Goal: Check status: Check status

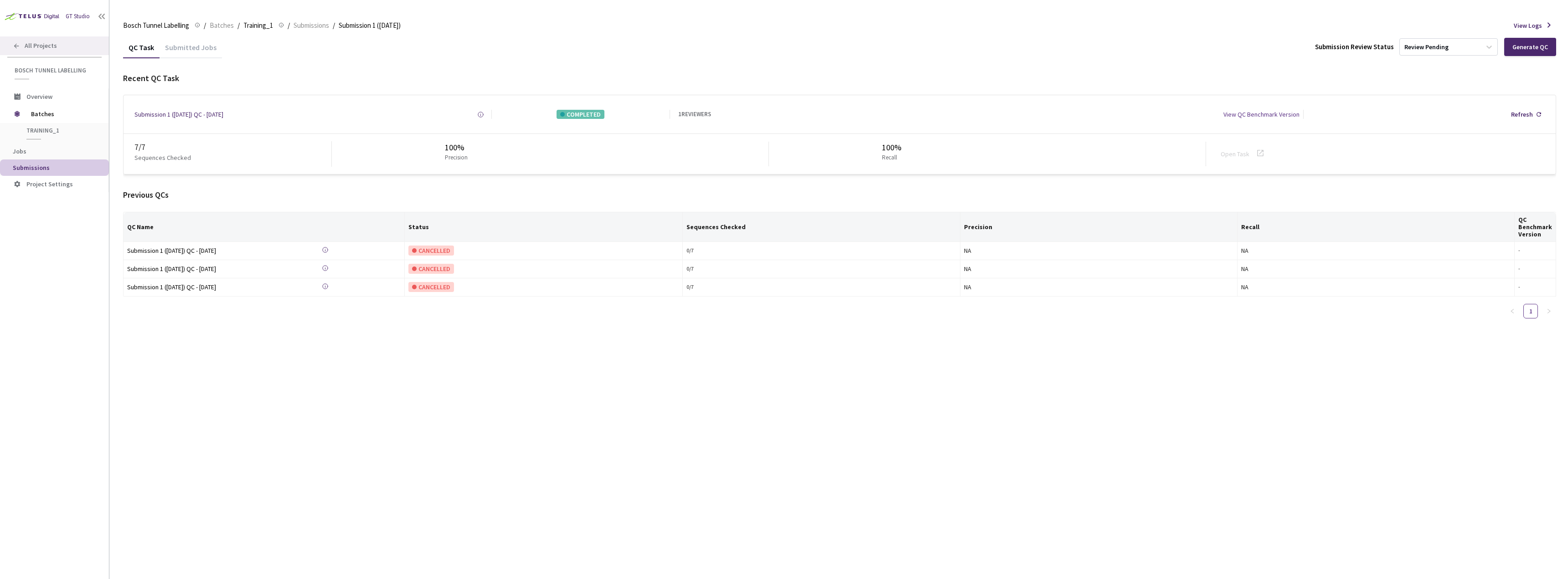
click at [41, 46] on span "All Projects" at bounding box center [40, 46] width 32 height 7
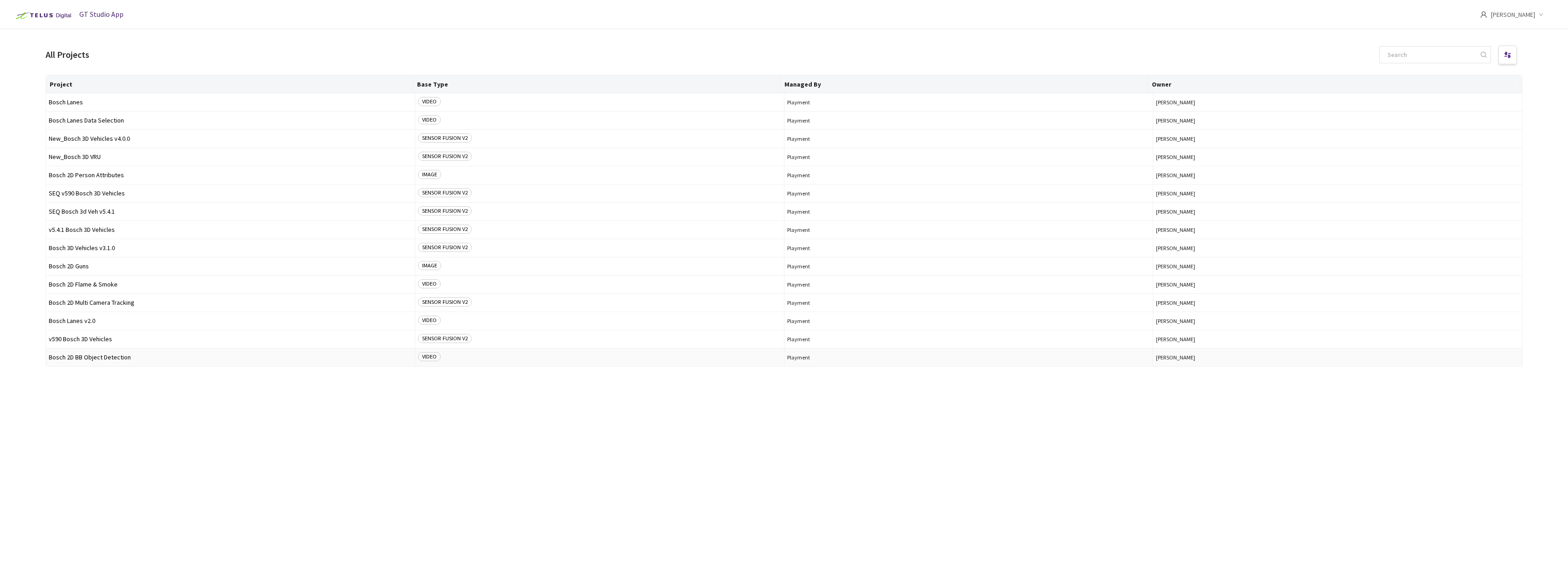
click at [96, 356] on span "Bosch 2D BB Object Detection" at bounding box center [230, 357] width 364 height 6
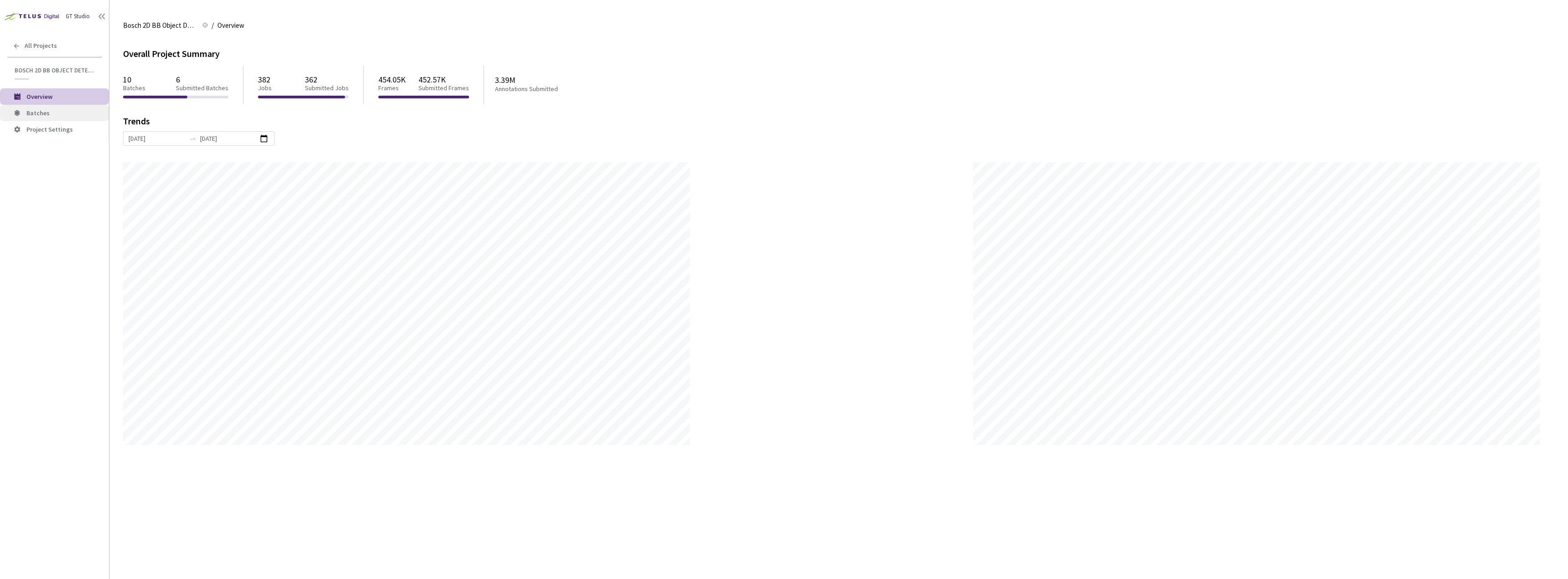
scroll to position [579, 1568]
click at [71, 112] on span "Batches" at bounding box center [64, 113] width 75 height 7
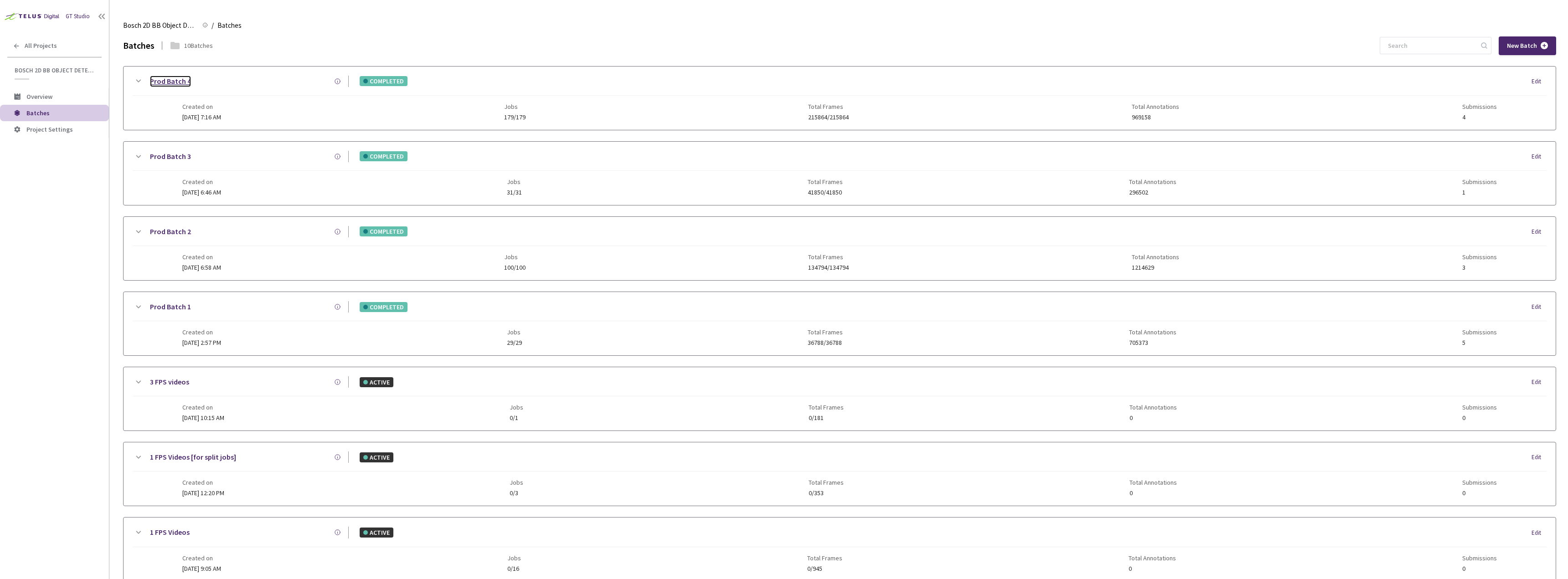
click at [178, 83] on link "Prod Batch 4" at bounding box center [170, 81] width 41 height 11
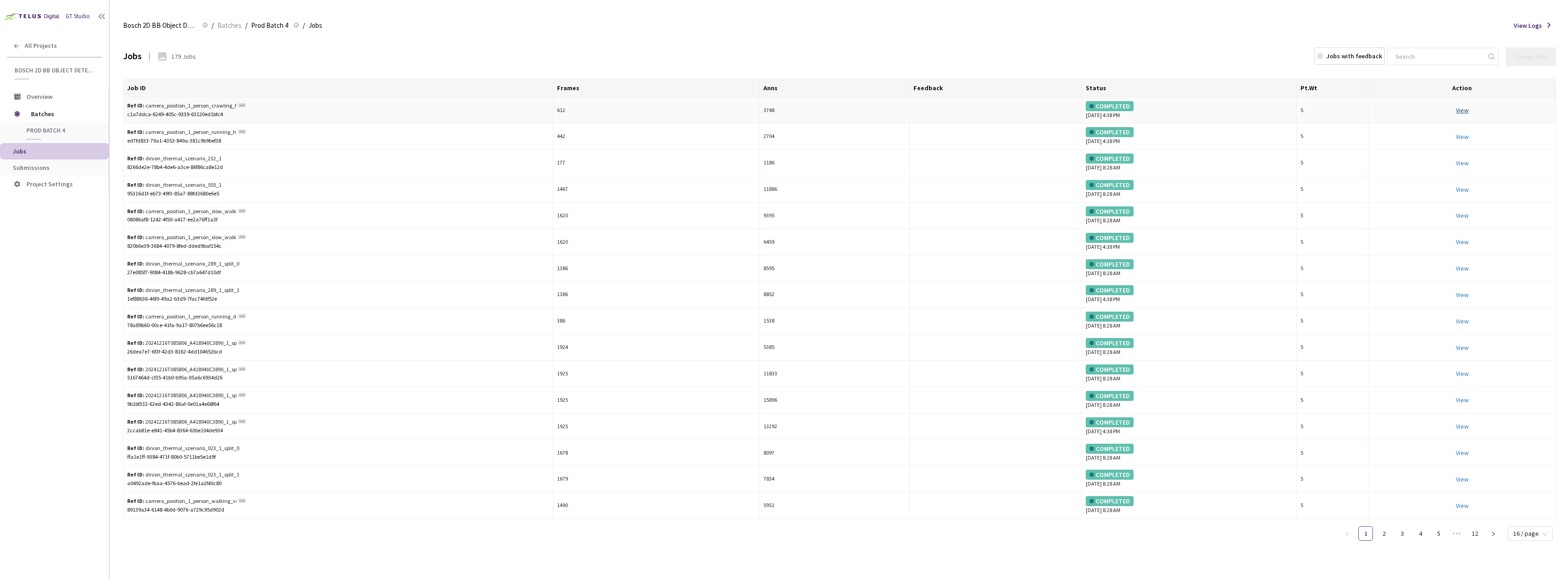
click at [1458, 109] on link "View This will only let you view the job and not perform the labelling task." at bounding box center [1462, 110] width 13 height 8
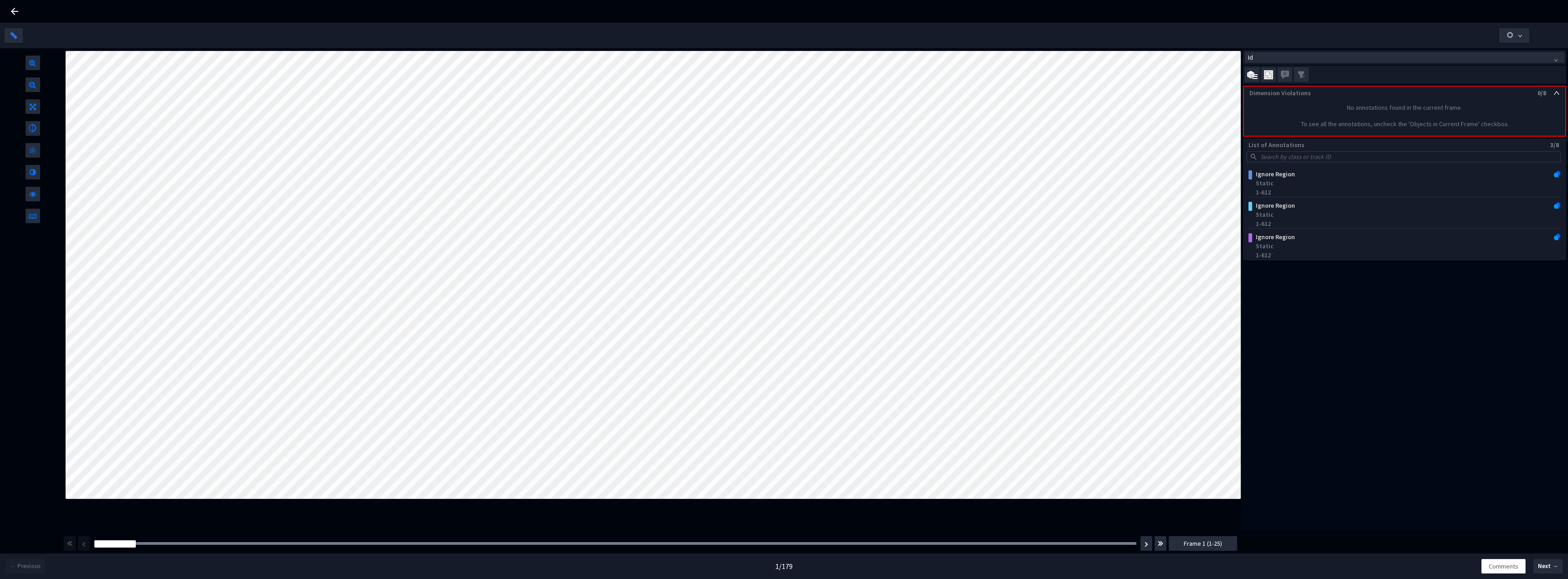
click at [1206, 543] on span "Frame 1 (1-25)" at bounding box center [1202, 543] width 38 height 10
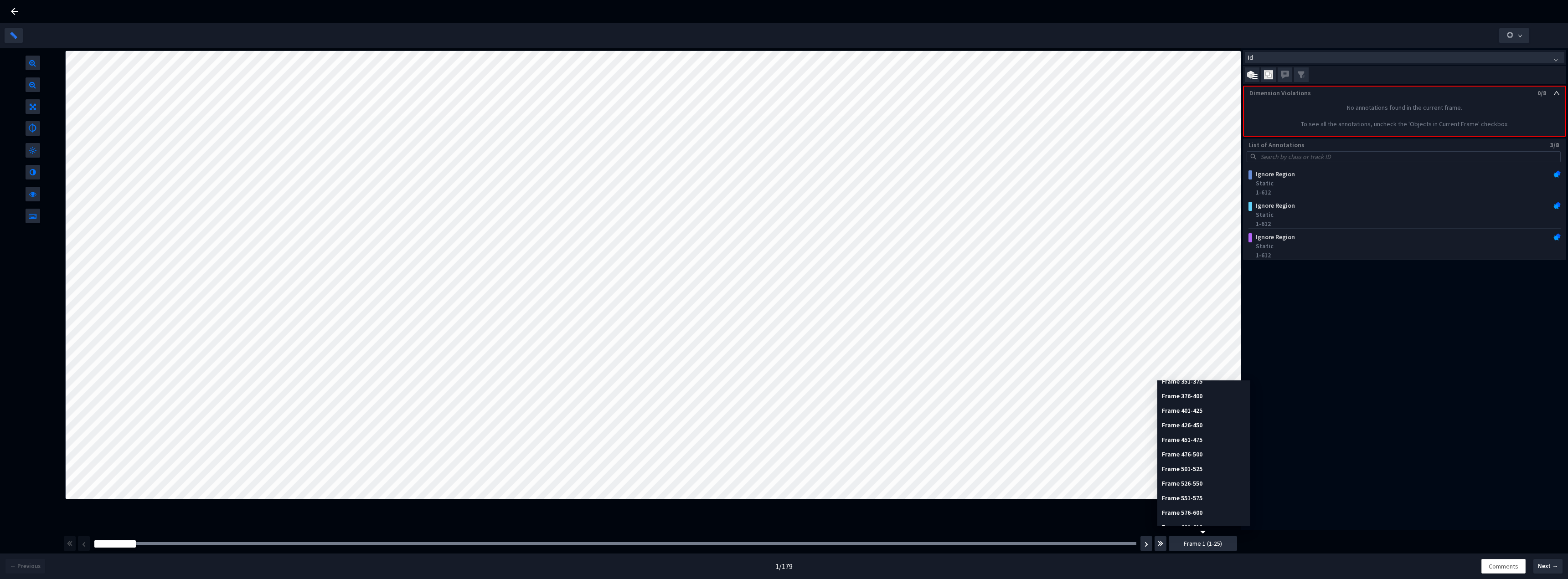
scroll to position [227, 0]
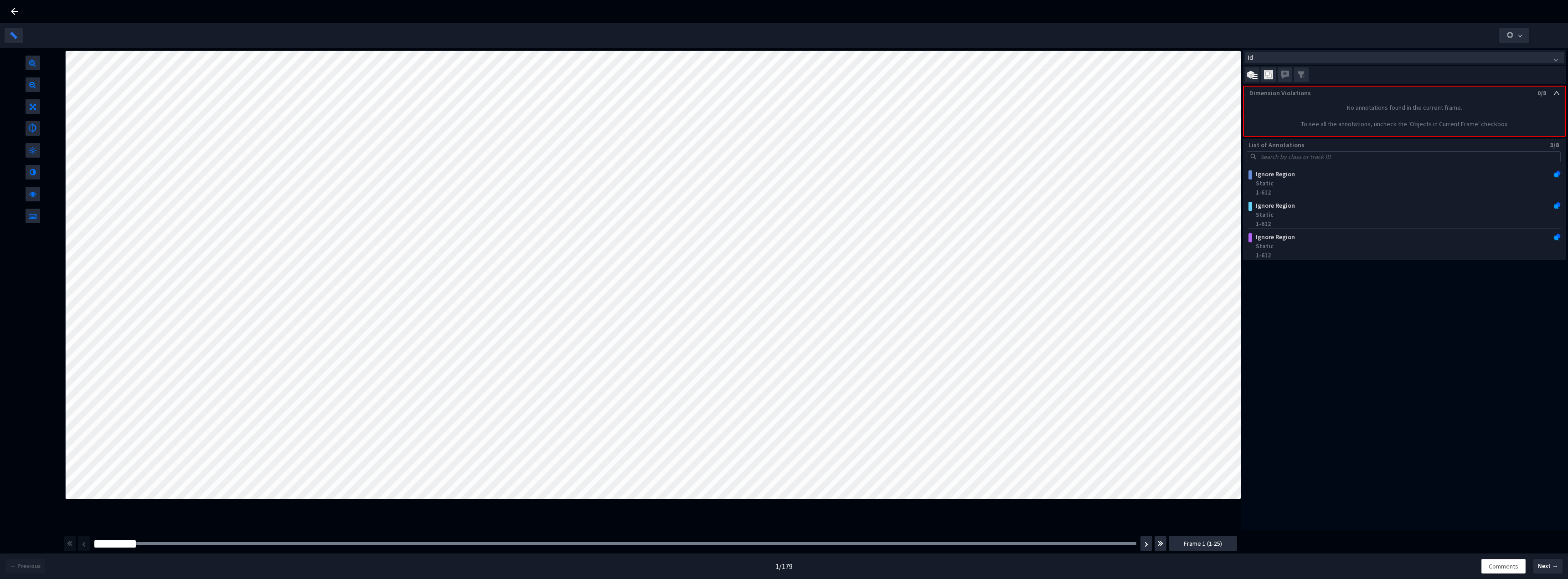
click at [12, 11] on icon at bounding box center [15, 11] width 7 height 7
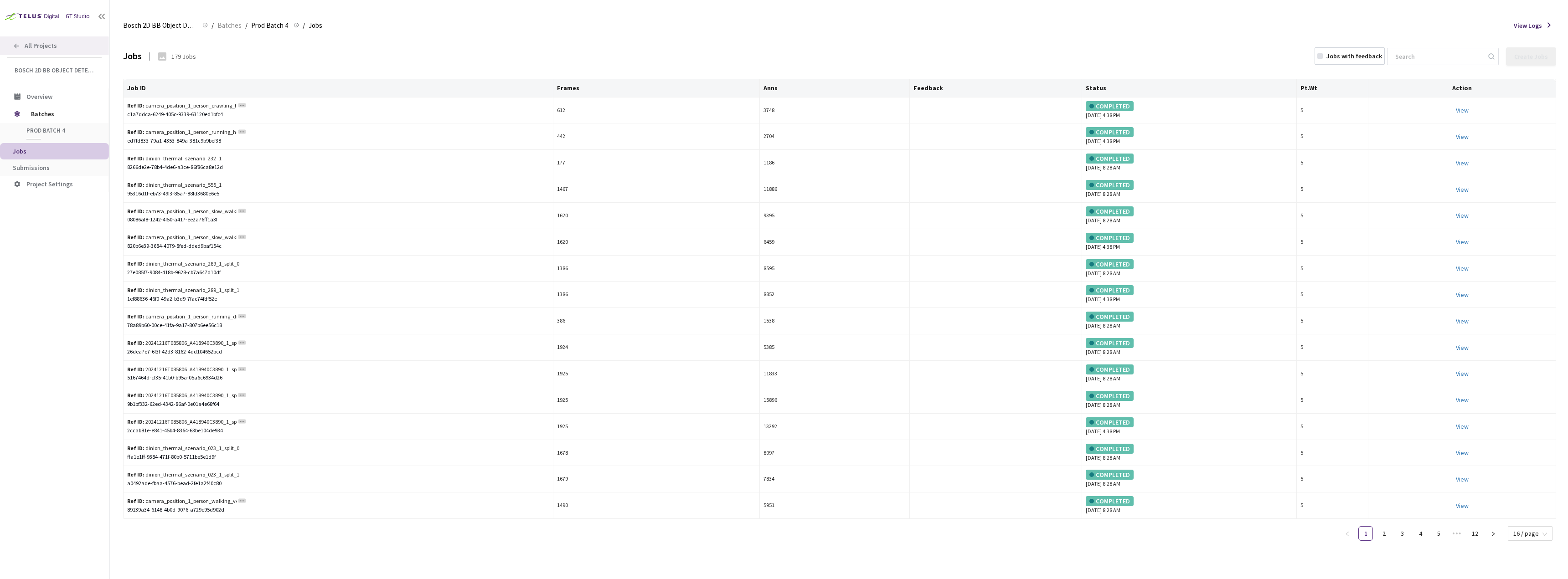
click at [43, 41] on div "All Projects" at bounding box center [54, 46] width 109 height 18
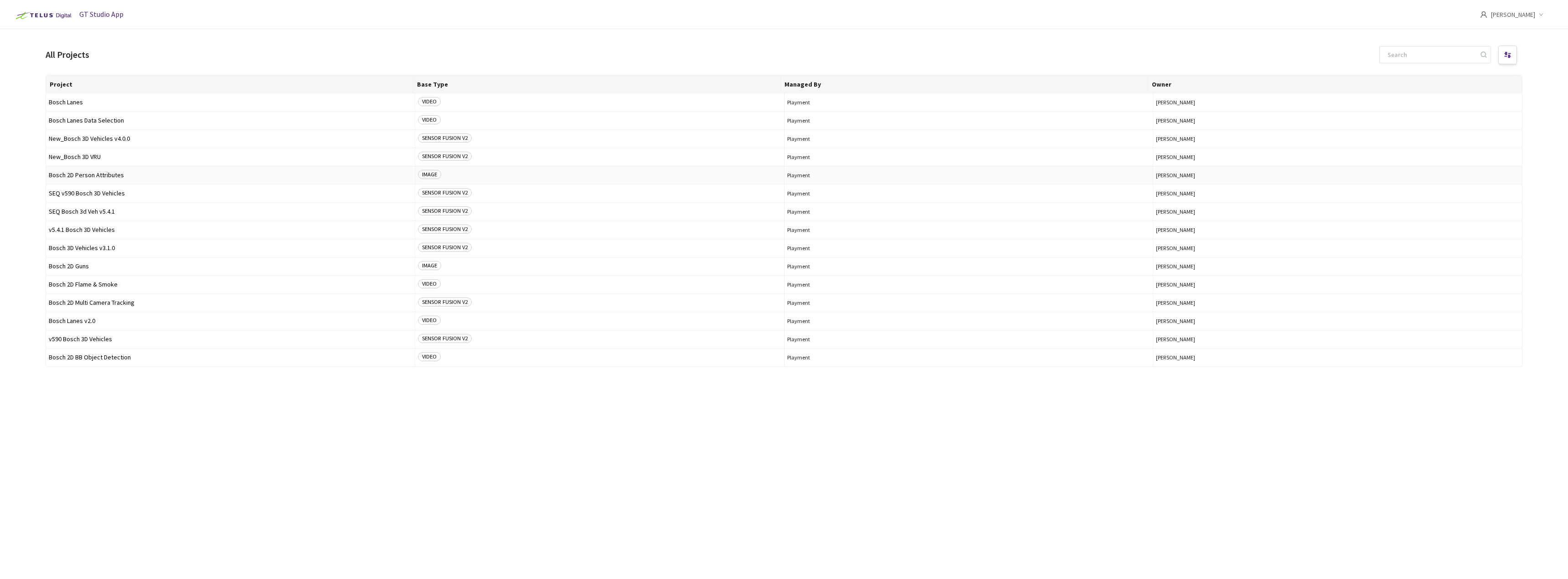
click at [88, 176] on span "Bosch 2D Person Attributes" at bounding box center [230, 174] width 364 height 6
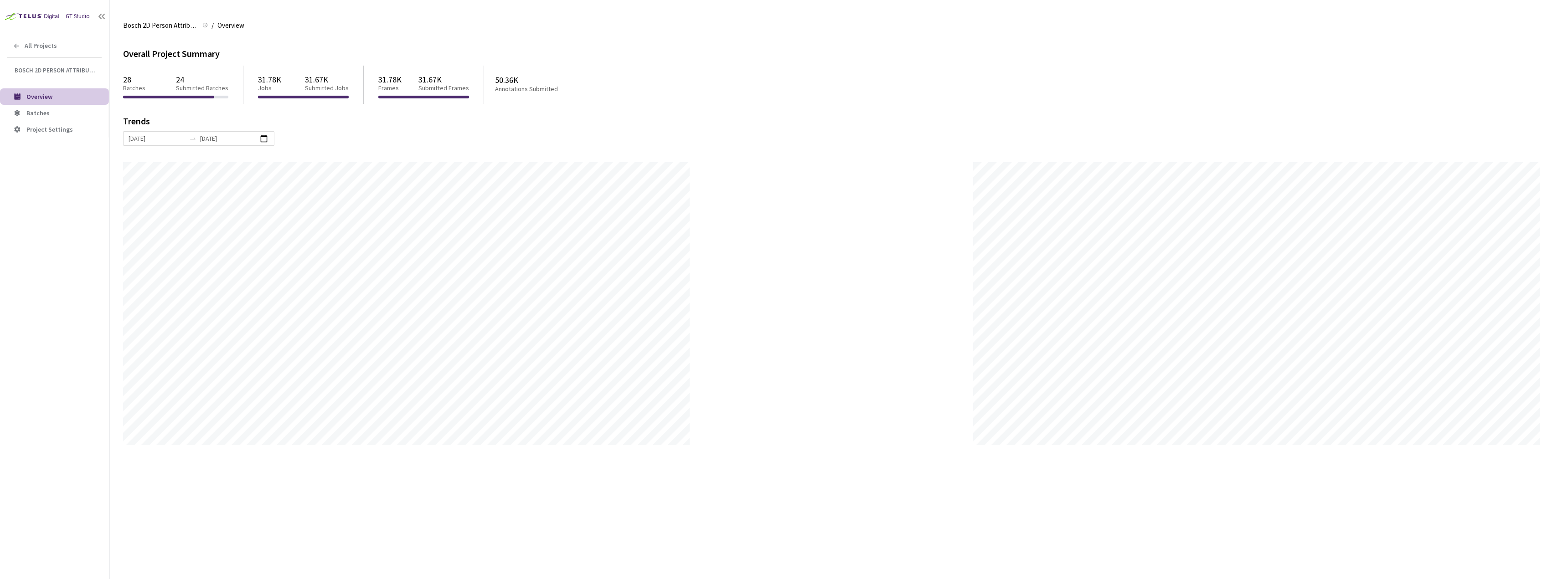
scroll to position [579, 1568]
click at [33, 111] on span "Batches" at bounding box center [37, 112] width 23 height 8
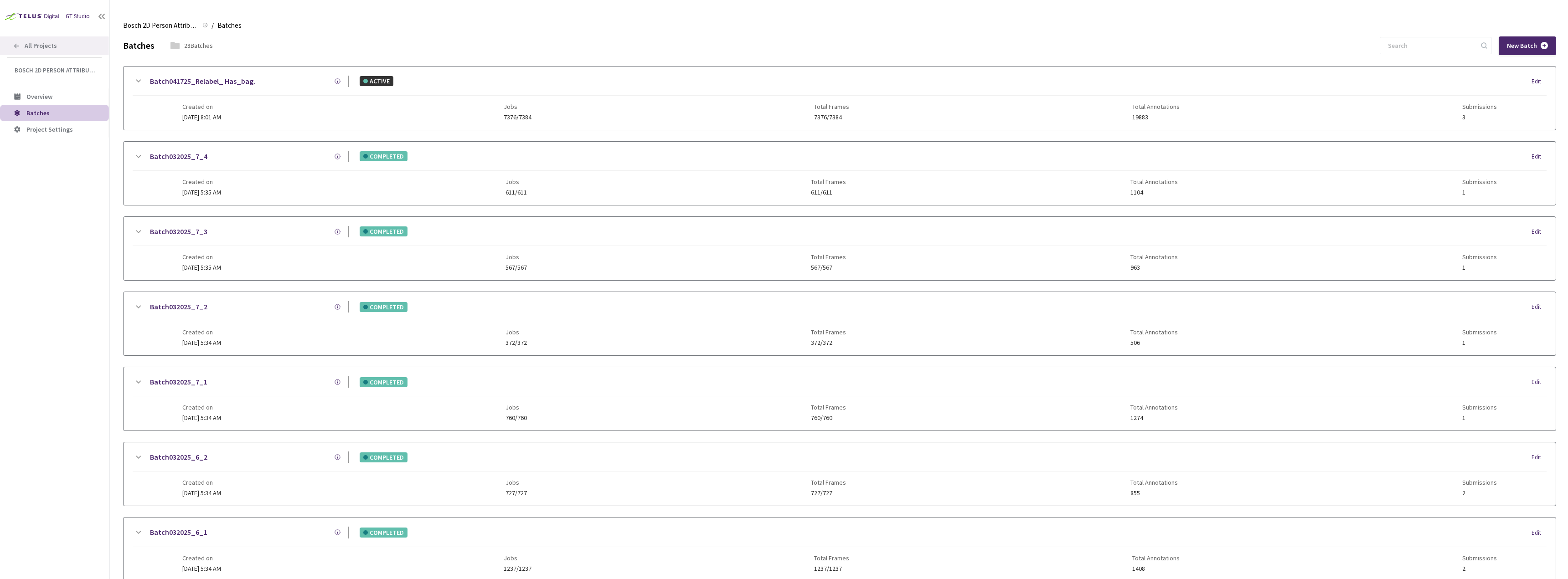
click at [37, 40] on div "All Projects" at bounding box center [54, 46] width 109 height 18
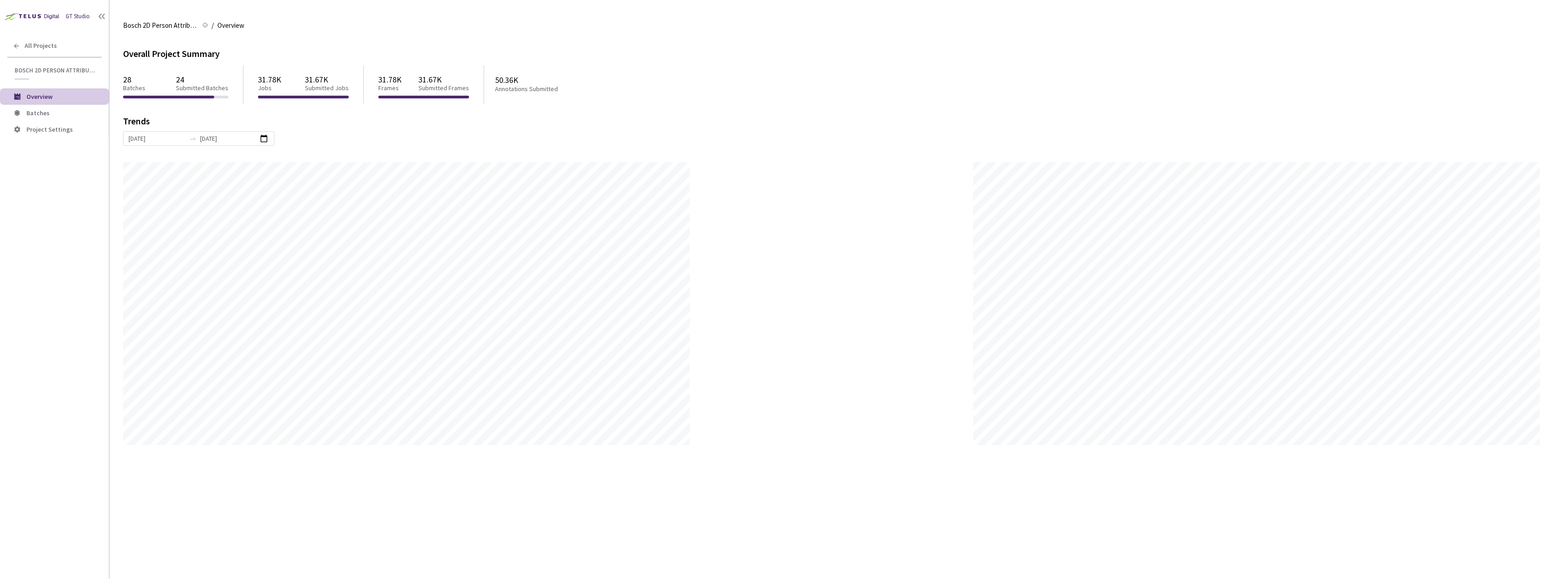
scroll to position [579, 1568]
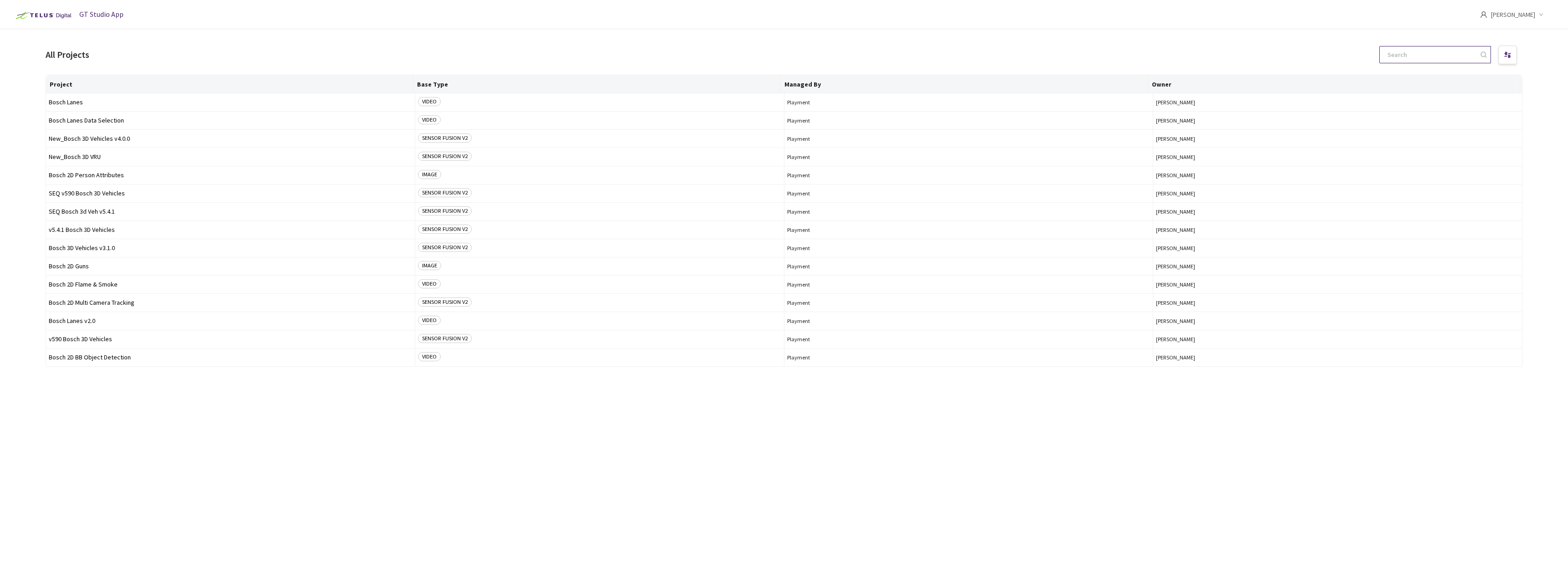
click at [1436, 49] on input at bounding box center [1430, 55] width 97 height 16
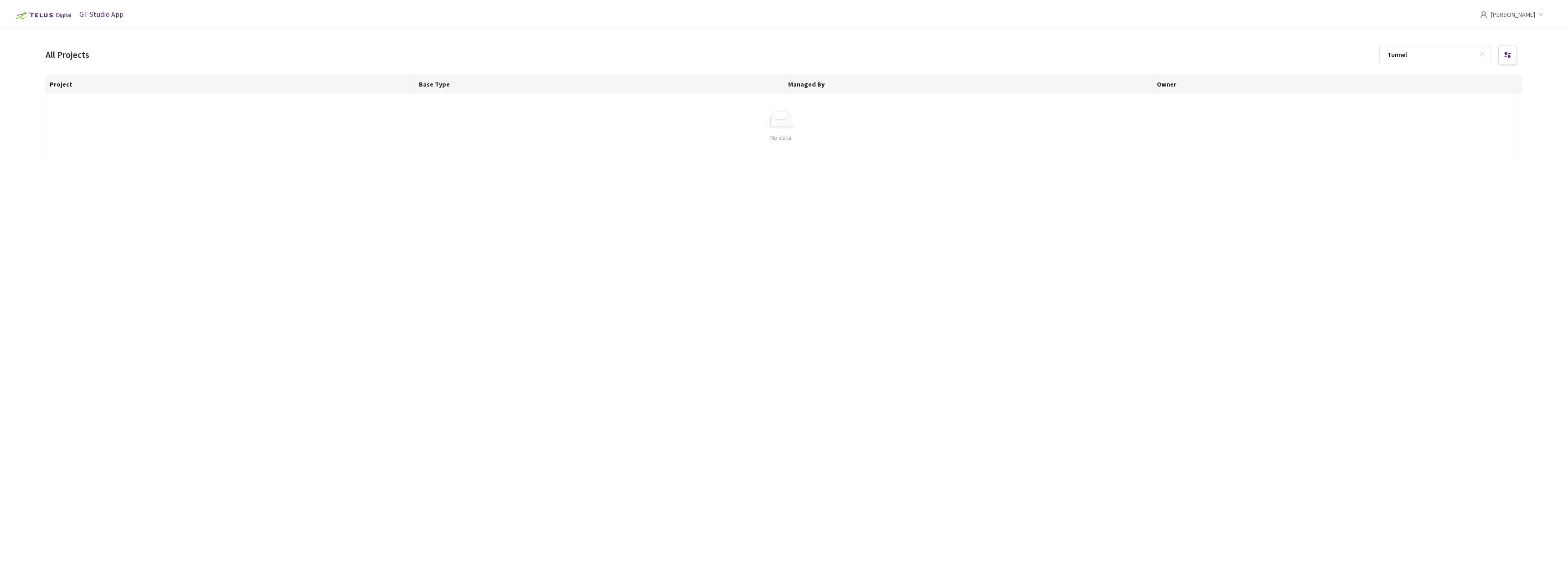
type input "Tunnel"
drag, startPoint x: 1432, startPoint y: 54, endPoint x: 1356, endPoint y: 54, distance: 76.0
click at [1356, 54] on div "All Projects Tunnel" at bounding box center [784, 55] width 1477 height 22
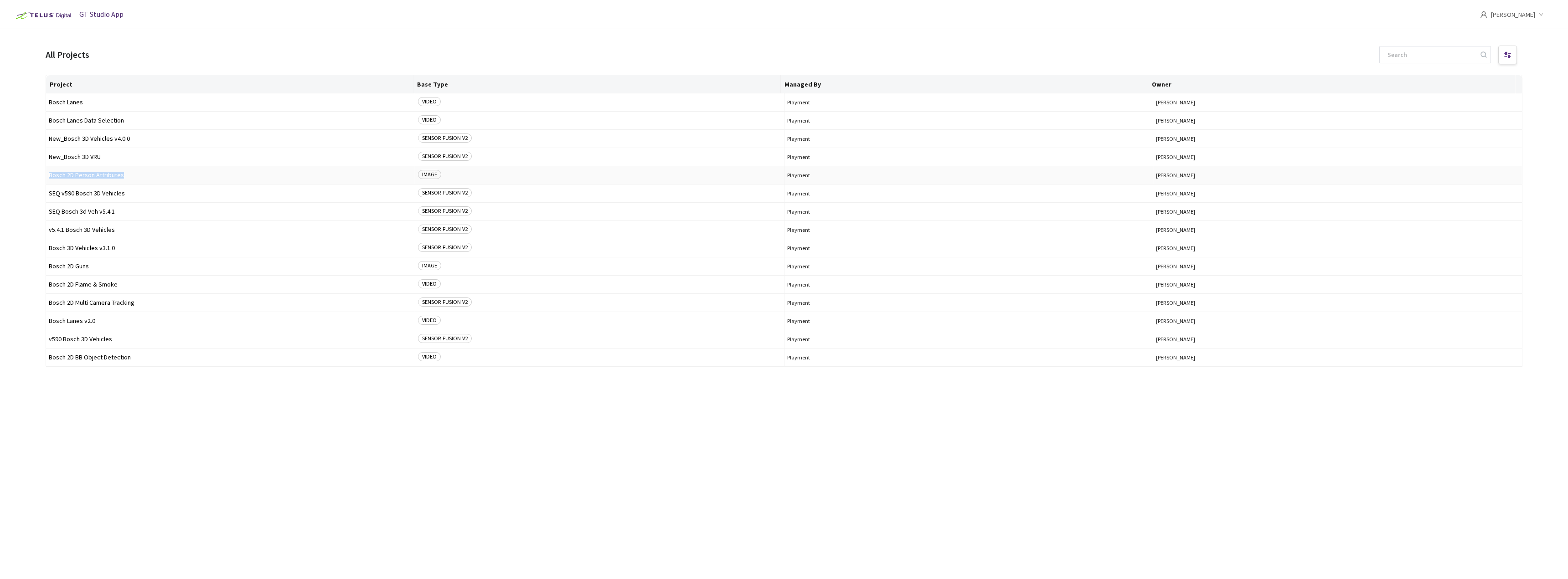
drag, startPoint x: 132, startPoint y: 176, endPoint x: 48, endPoint y: 176, distance: 84.0
click at [48, 176] on span "Bosch 2D Person Attributes" at bounding box center [230, 174] width 364 height 6
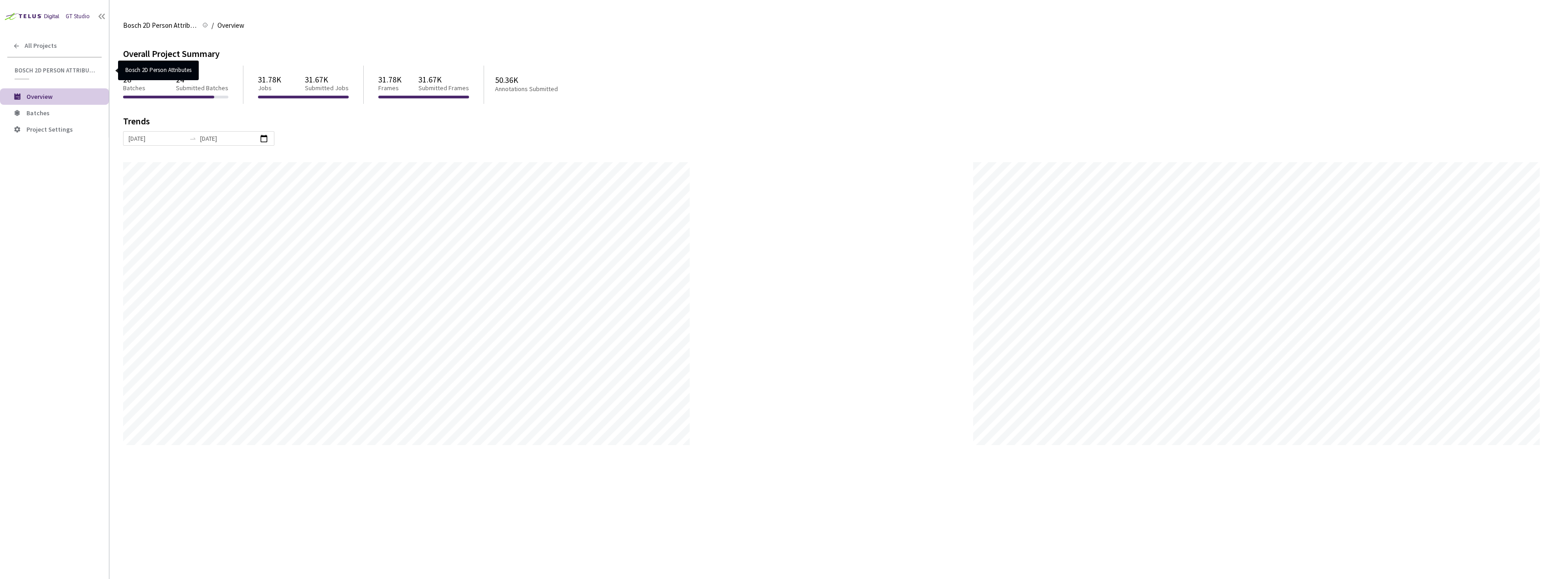
scroll to position [579, 1568]
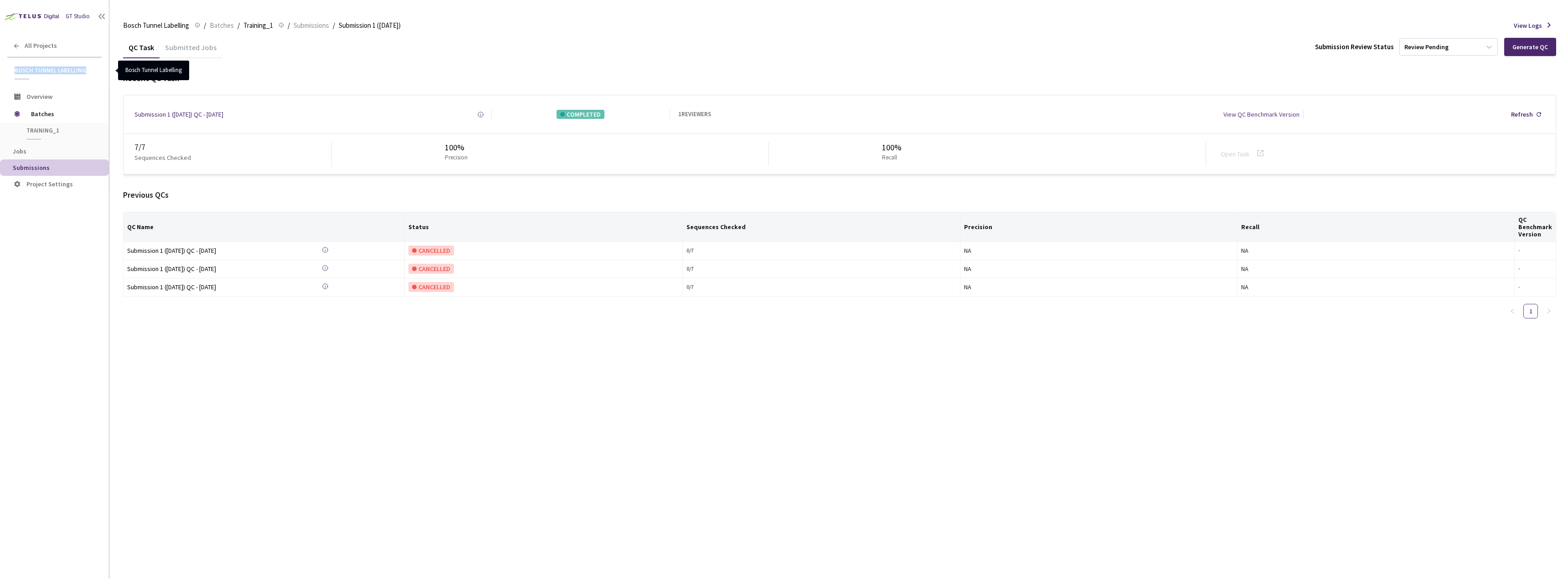
drag, startPoint x: 90, startPoint y: 71, endPoint x: 15, endPoint y: 72, distance: 75.0
click at [15, 72] on span "Bosch Tunnel Labelling" at bounding box center [55, 70] width 81 height 7
click at [46, 148] on span "Jobs" at bounding box center [57, 152] width 89 height 7
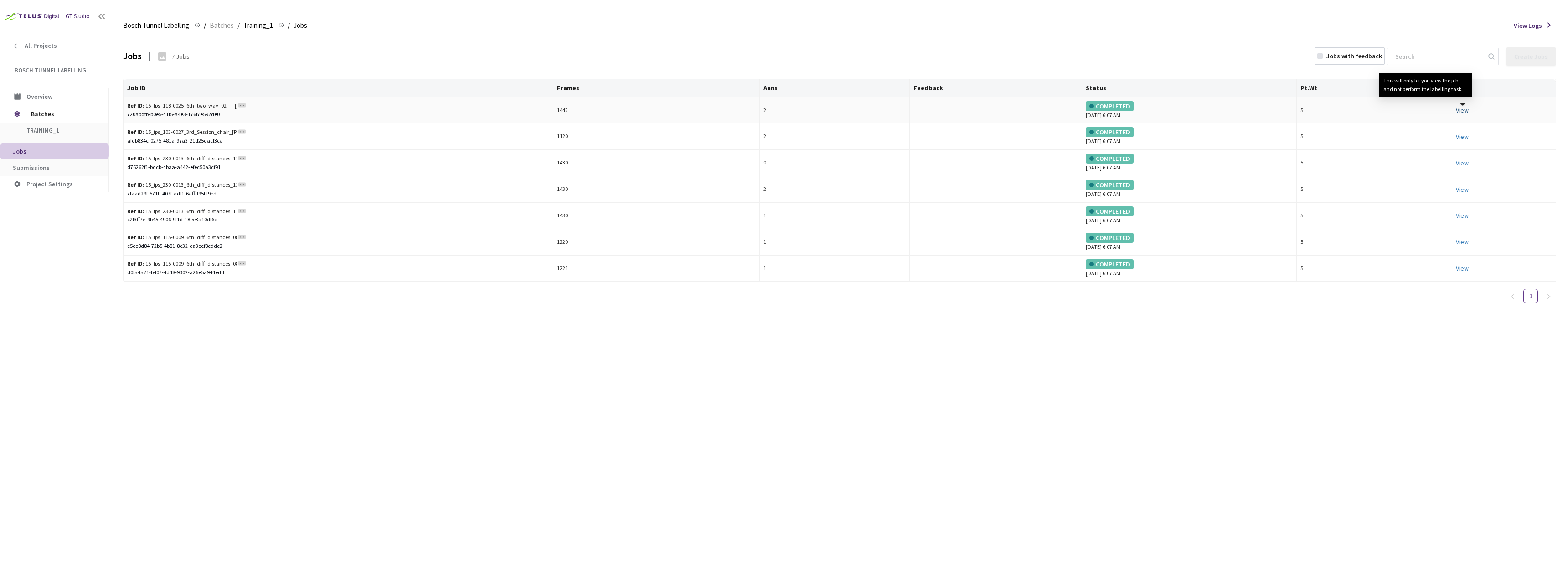
click at [1467, 109] on link "View This will only let you view the job and not perform the labelling task." at bounding box center [1462, 110] width 13 height 8
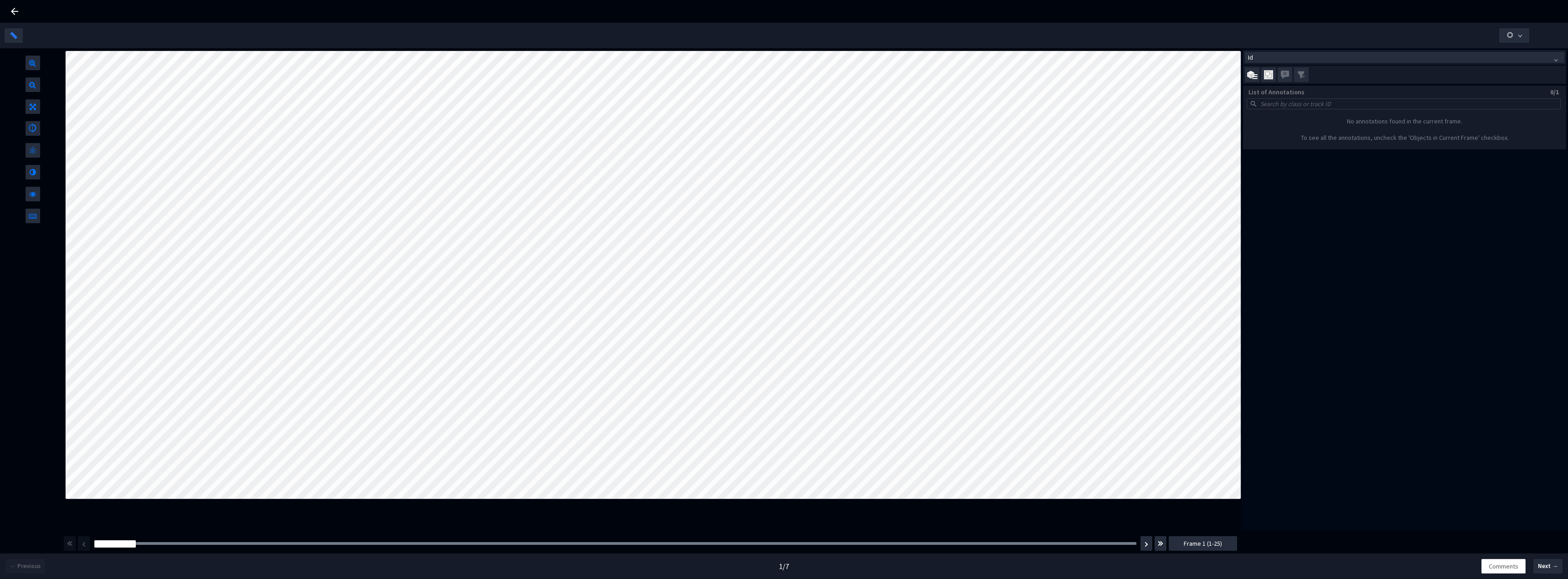
click at [1205, 543] on span "Frame 1 (1-25)" at bounding box center [1202, 543] width 38 height 10
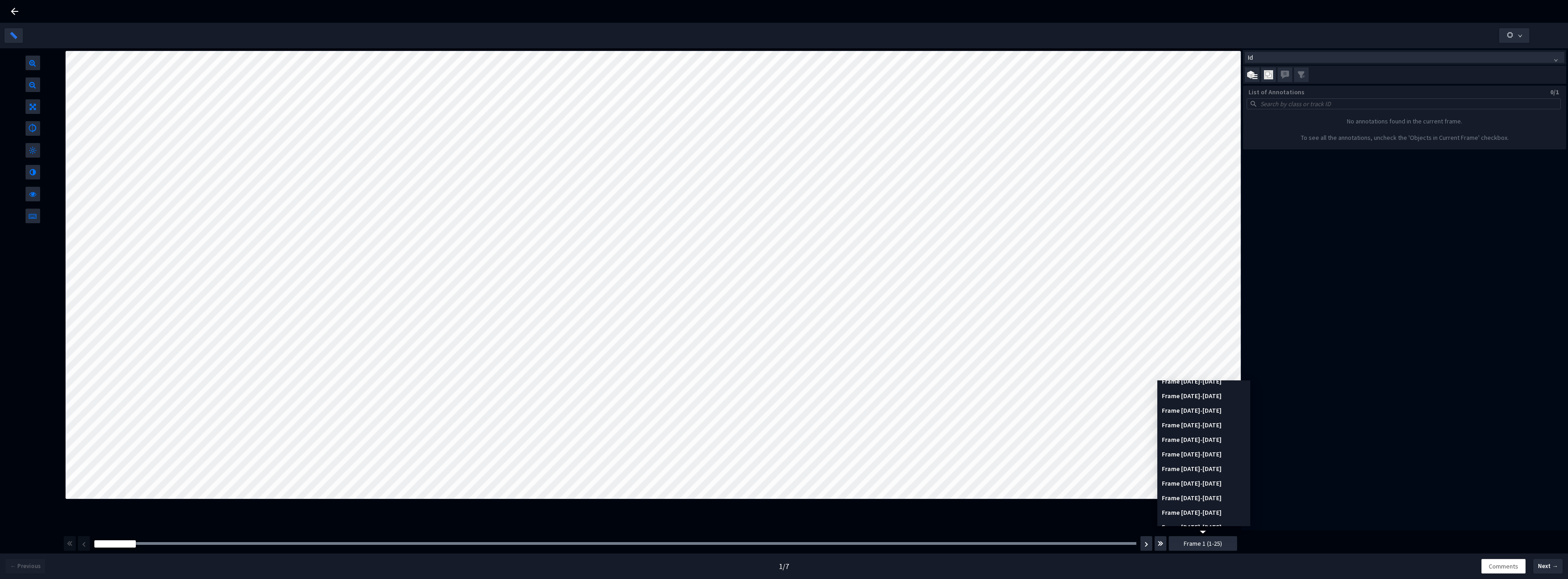
scroll to position [719, 0]
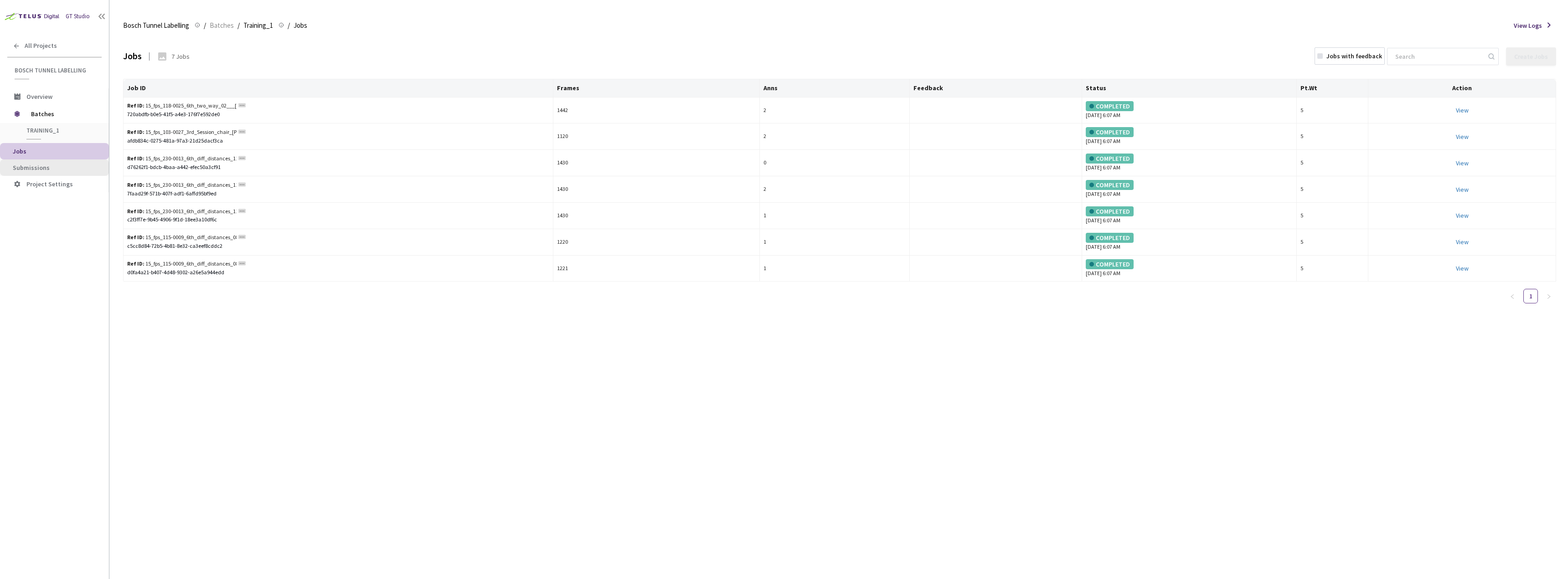
click at [48, 168] on span "Submissions" at bounding box center [31, 167] width 37 height 8
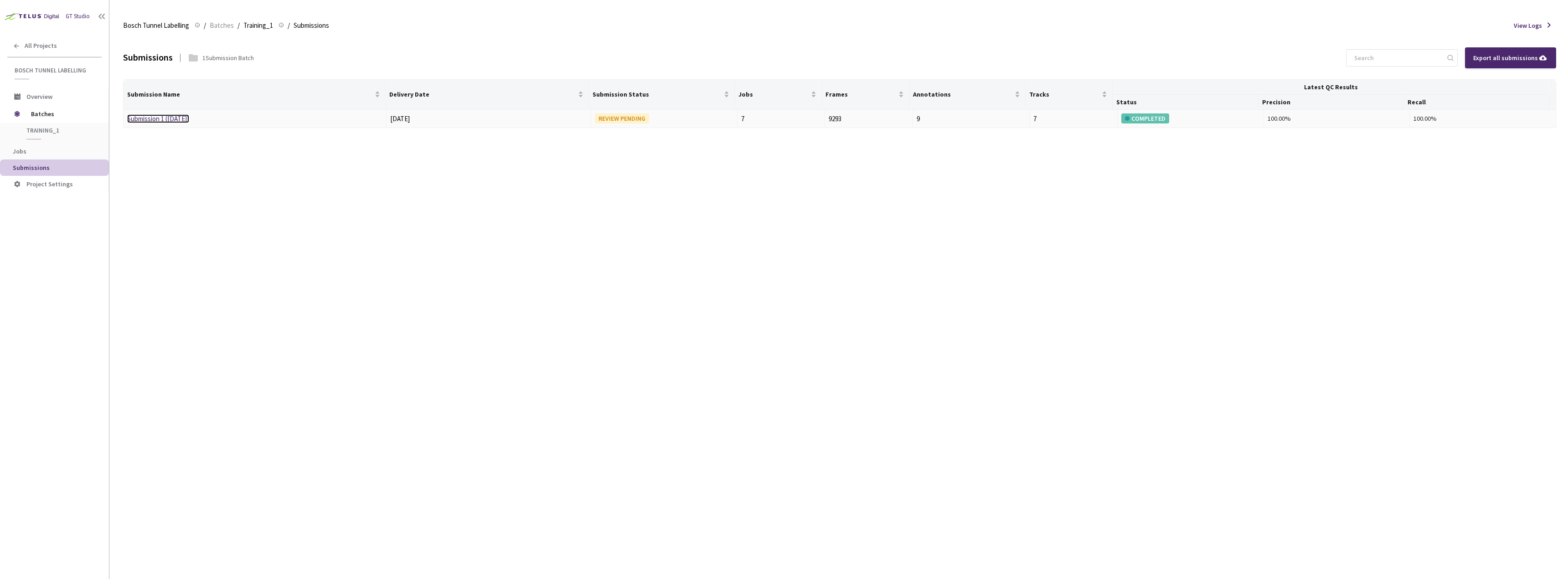
click at [170, 121] on link "Submission 1 ([DATE])" at bounding box center [158, 118] width 62 height 8
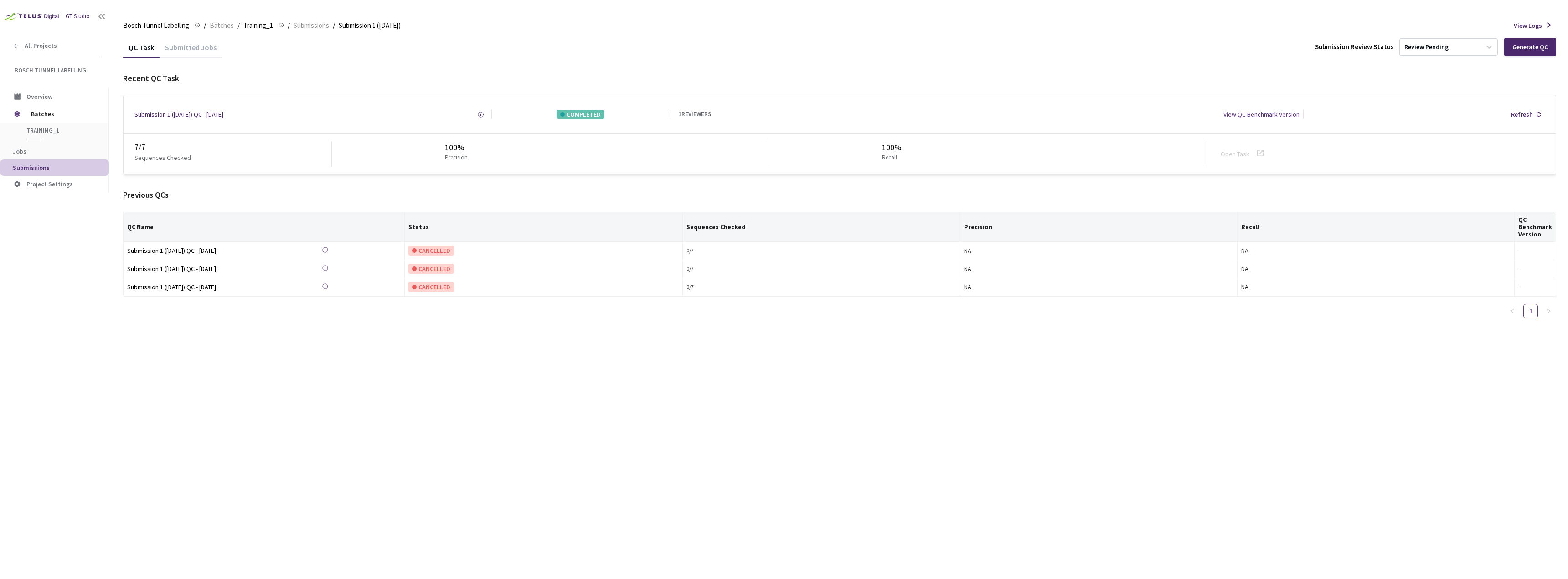
click at [194, 51] on div "Submitted Jobs" at bounding box center [191, 50] width 62 height 16
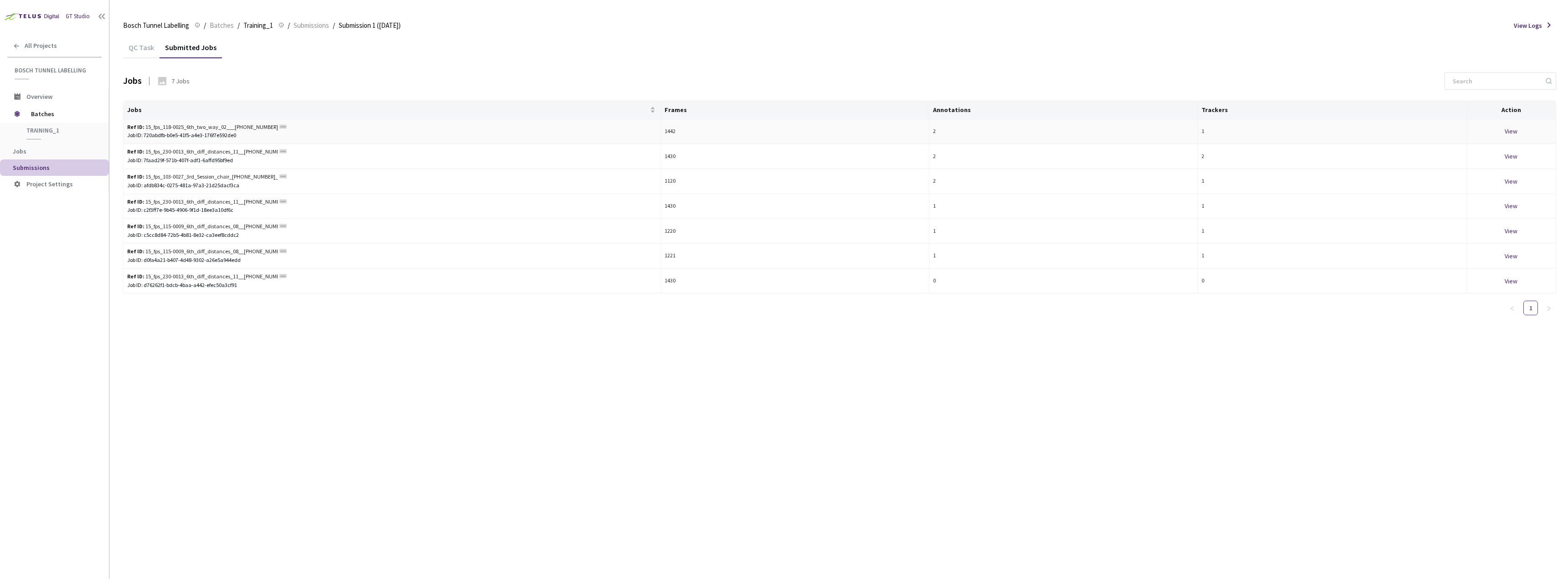
click at [1516, 128] on div "View" at bounding box center [1510, 131] width 81 height 10
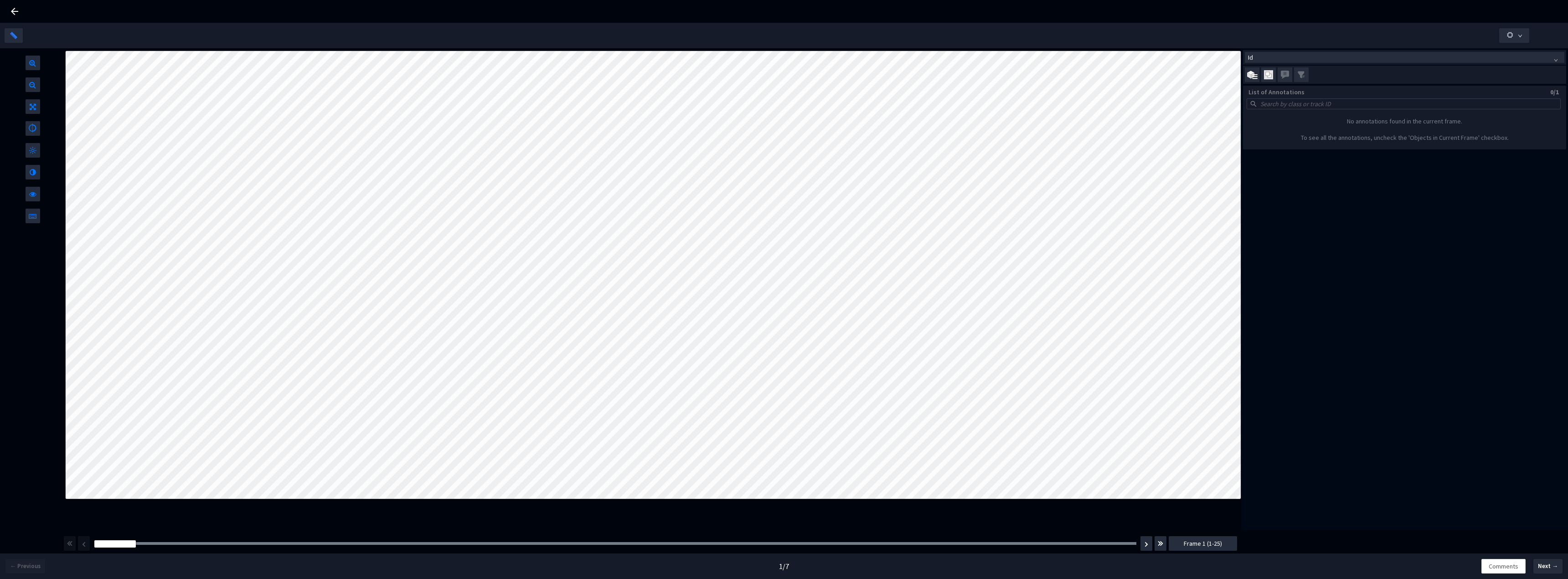
click at [1204, 545] on span "Frame 1 (1-25)" at bounding box center [1202, 543] width 38 height 10
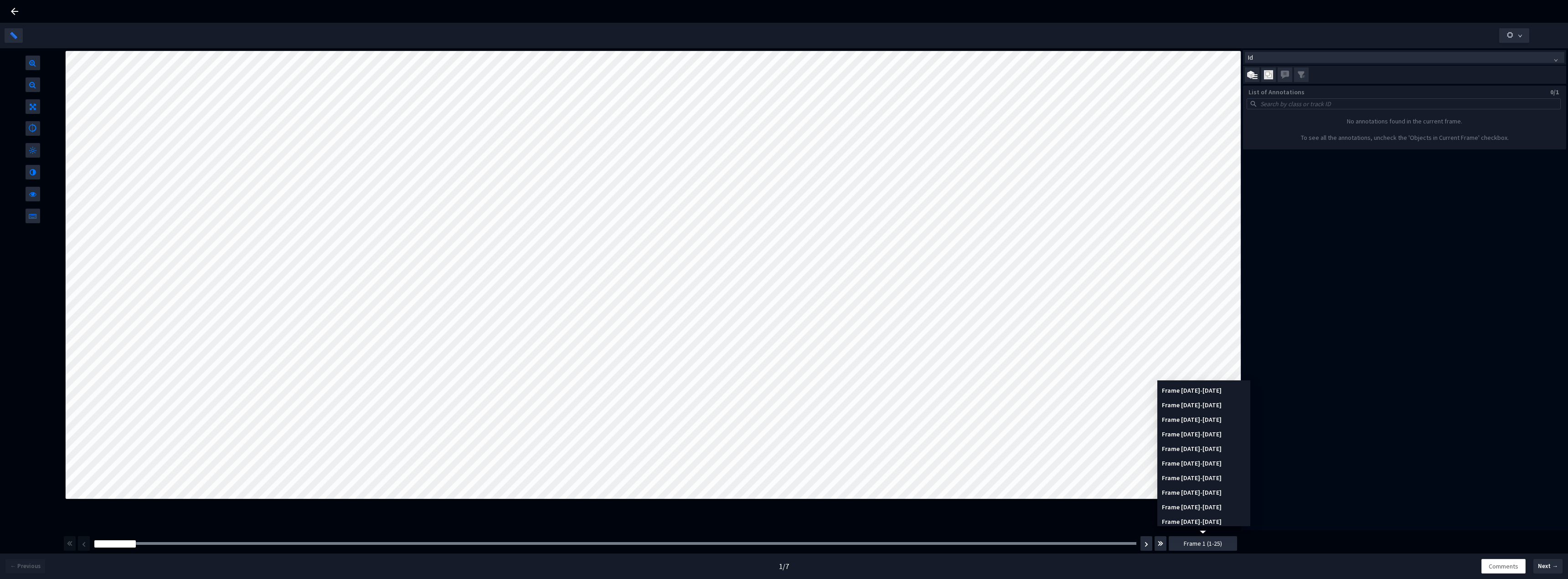
scroll to position [719, 0]
click at [1268, 76] on img at bounding box center [1268, 75] width 9 height 9
click at [0, 0] on input "checkbox" at bounding box center [0, 0] width 0 height 0
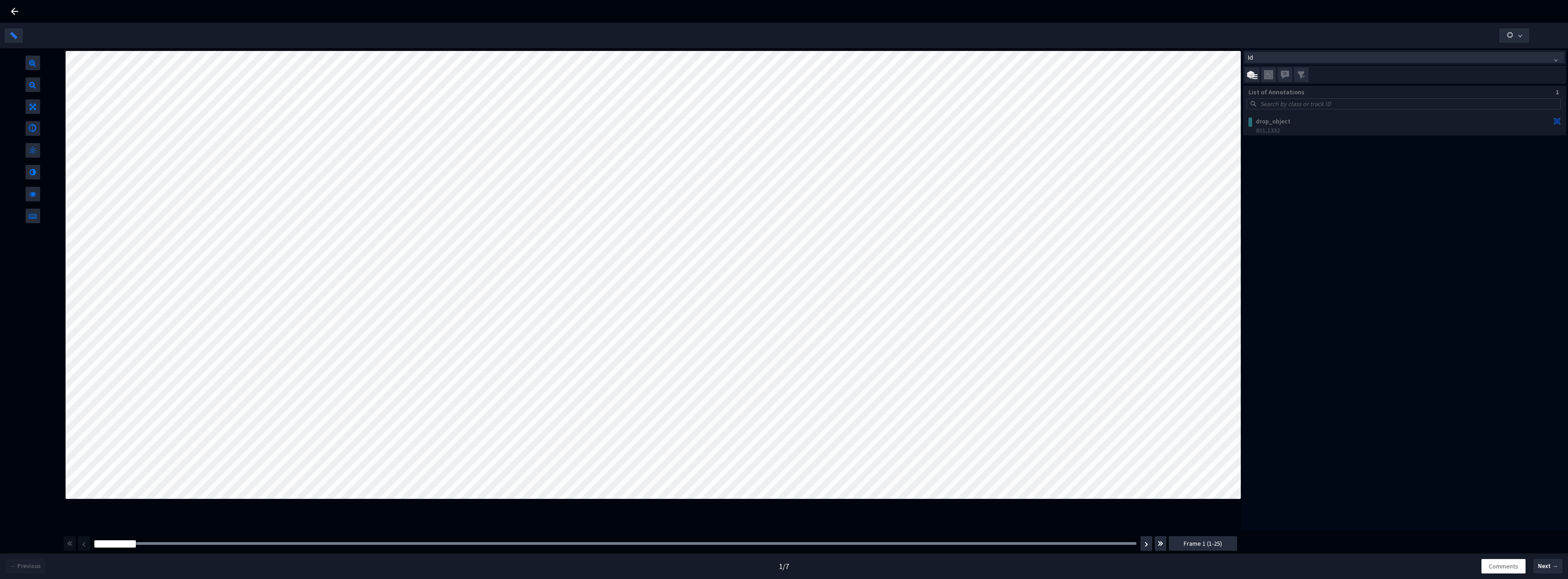
click at [1195, 545] on span "Frame 1 (1-25)" at bounding box center [1202, 543] width 38 height 10
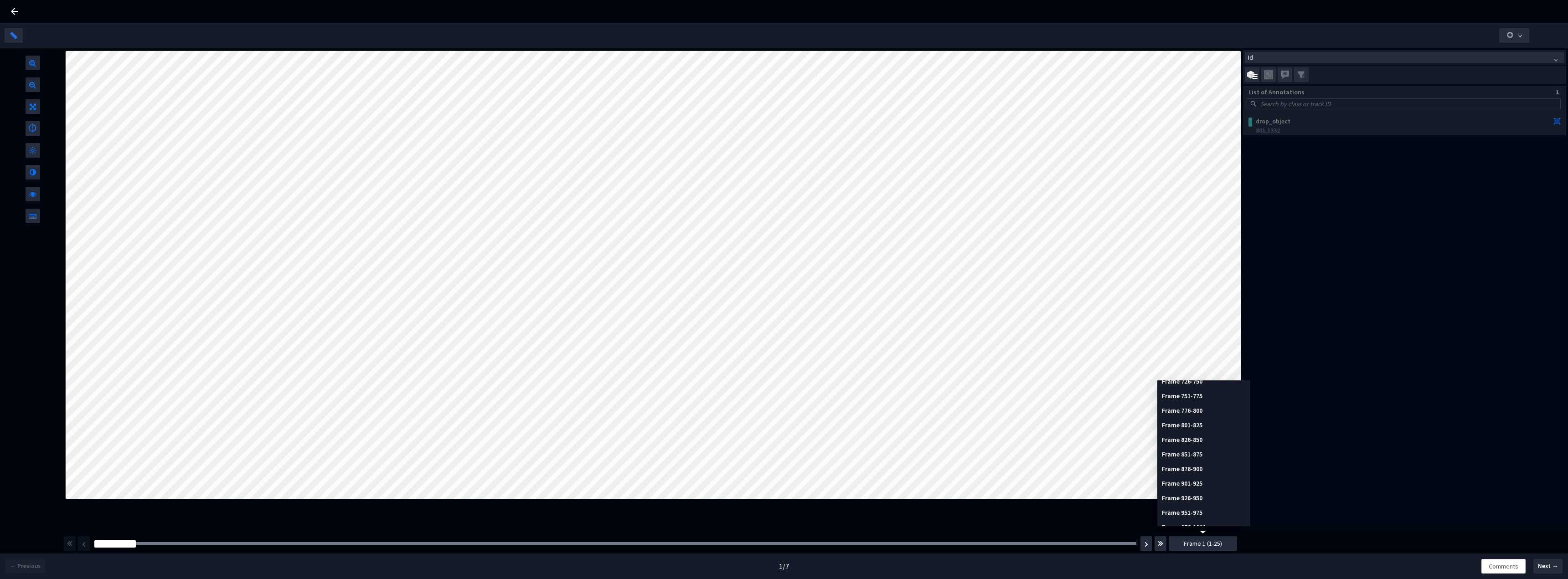
scroll to position [446, 0]
click at [1201, 425] on div "Frame 801-825" at bounding box center [1203, 426] width 89 height 15
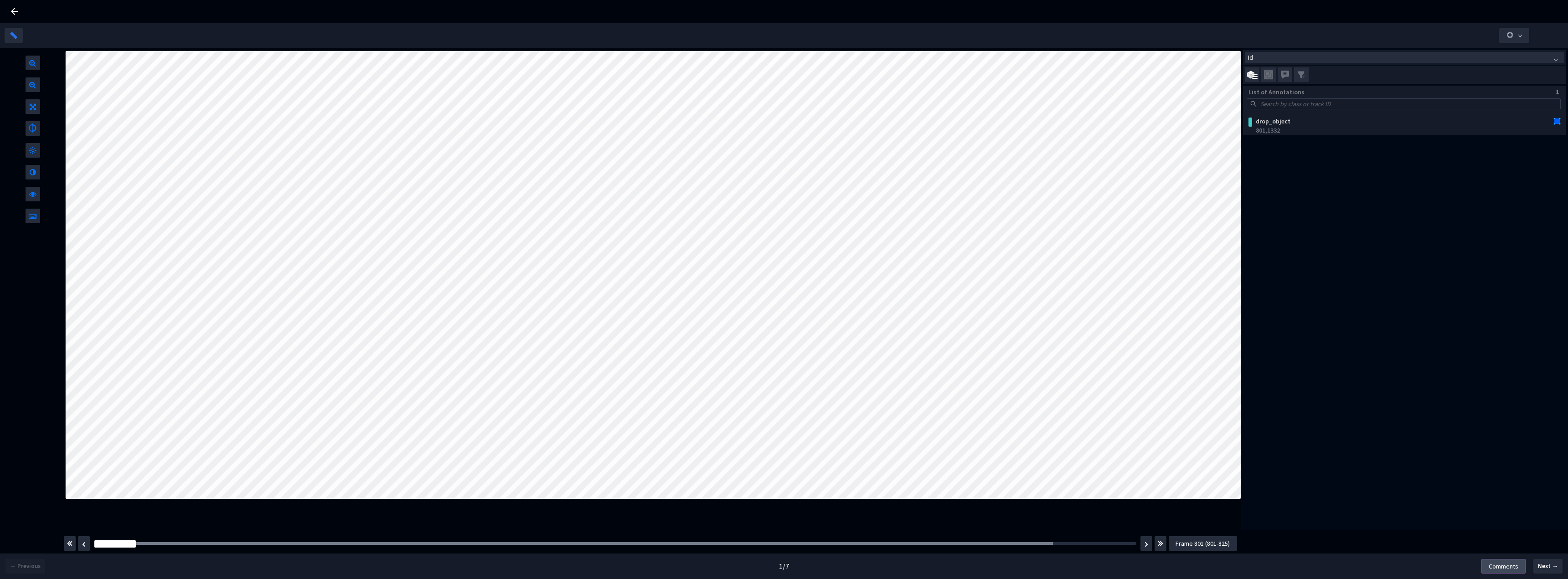
click at [1504, 564] on span "Comments" at bounding box center [1503, 565] width 29 height 10
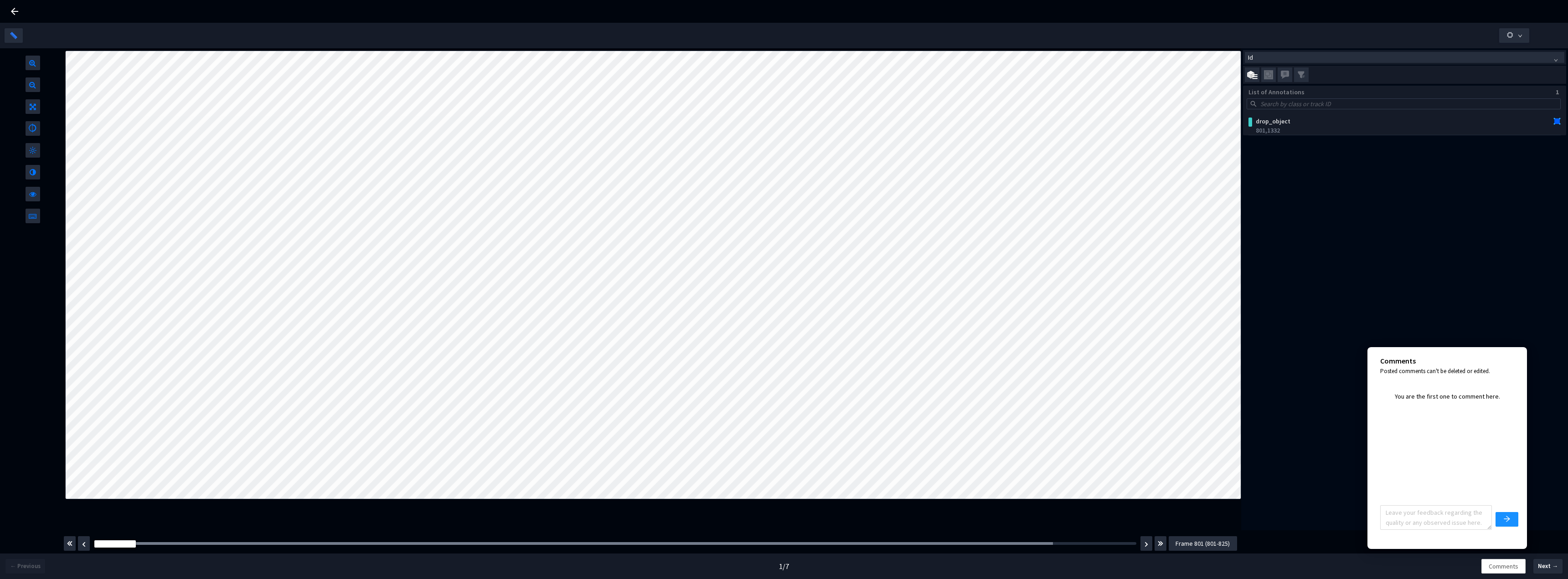
click at [1340, 470] on div "Id List of Annotations 1 drop_object 801, 1332" at bounding box center [1404, 290] width 327 height 482
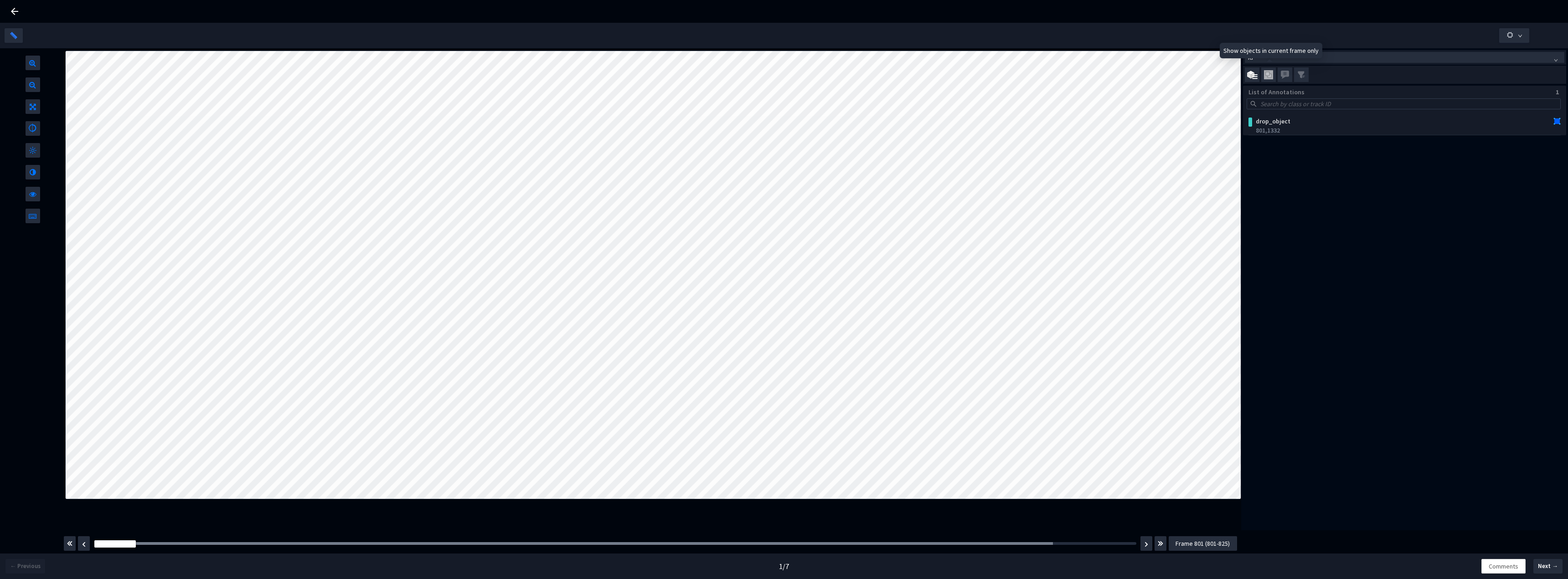
click at [1268, 75] on img at bounding box center [1268, 75] width 9 height 9
click at [0, 0] on input "checkbox" at bounding box center [0, 0] width 0 height 0
